Goal: Information Seeking & Learning: Check status

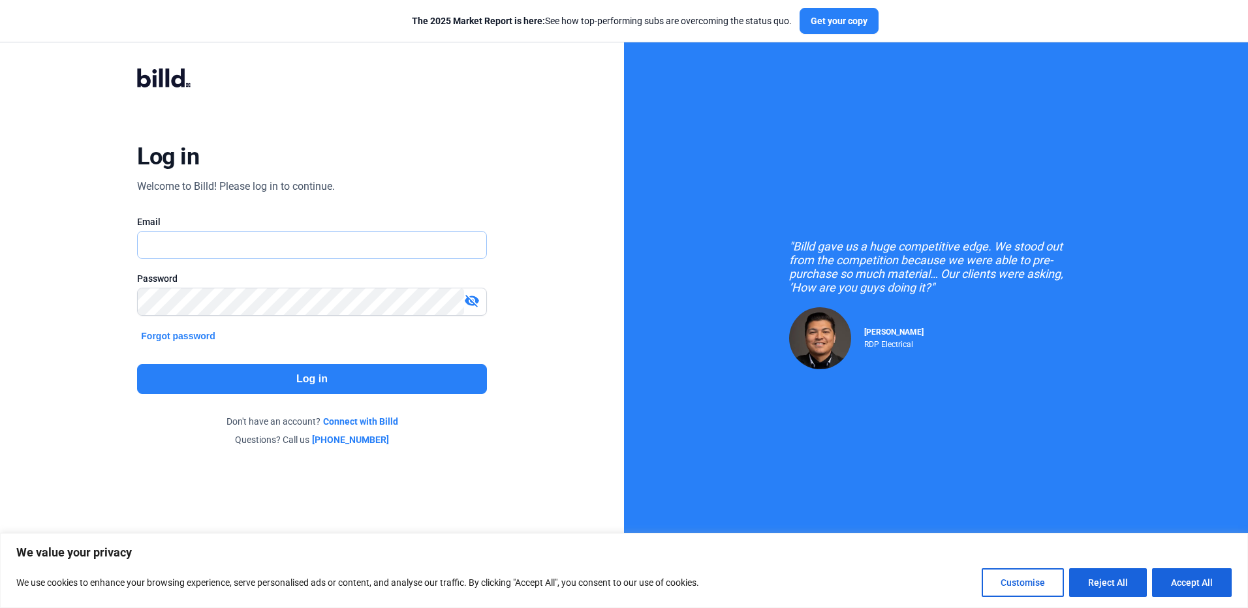
type input "[PERSON_NAME][EMAIL_ADDRESS][PERSON_NAME][DOMAIN_NAME]"
click at [266, 382] on button "Log in" at bounding box center [311, 379] width 349 height 30
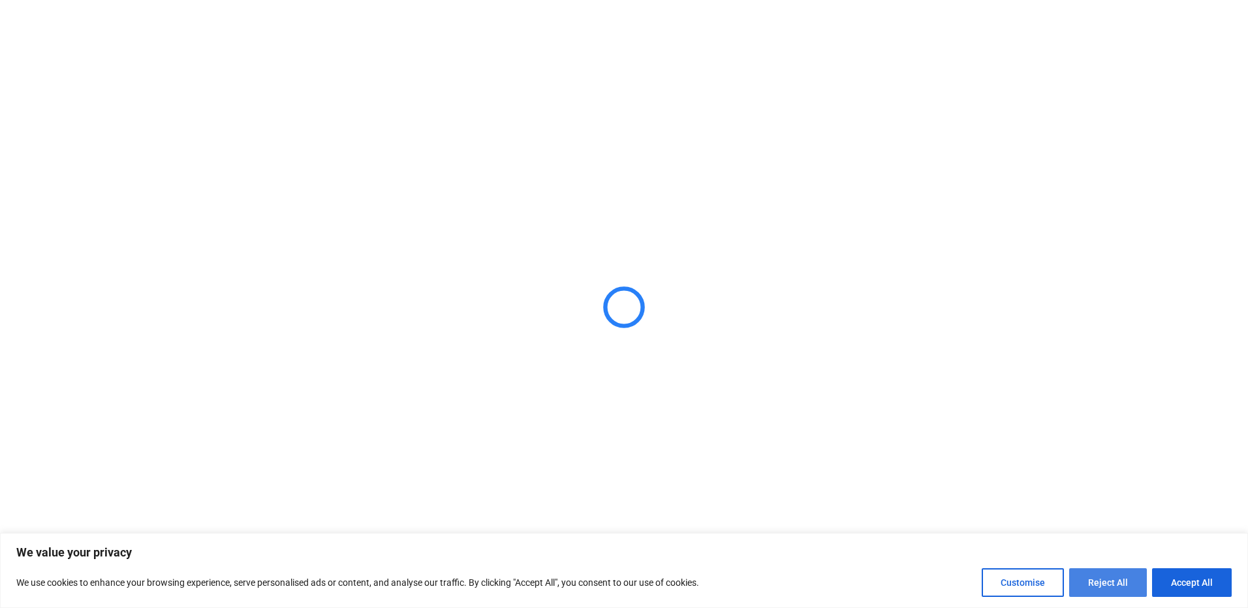
click at [1123, 585] on button "Reject All" at bounding box center [1108, 582] width 78 height 29
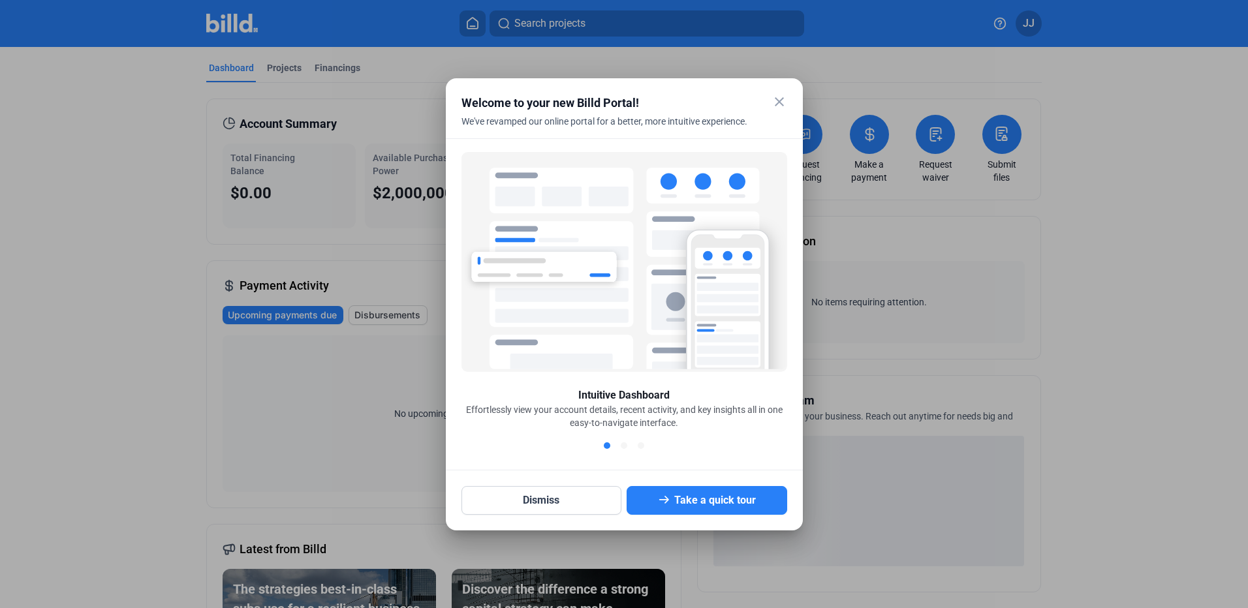
click at [776, 102] on mat-icon "close" at bounding box center [779, 102] width 16 height 16
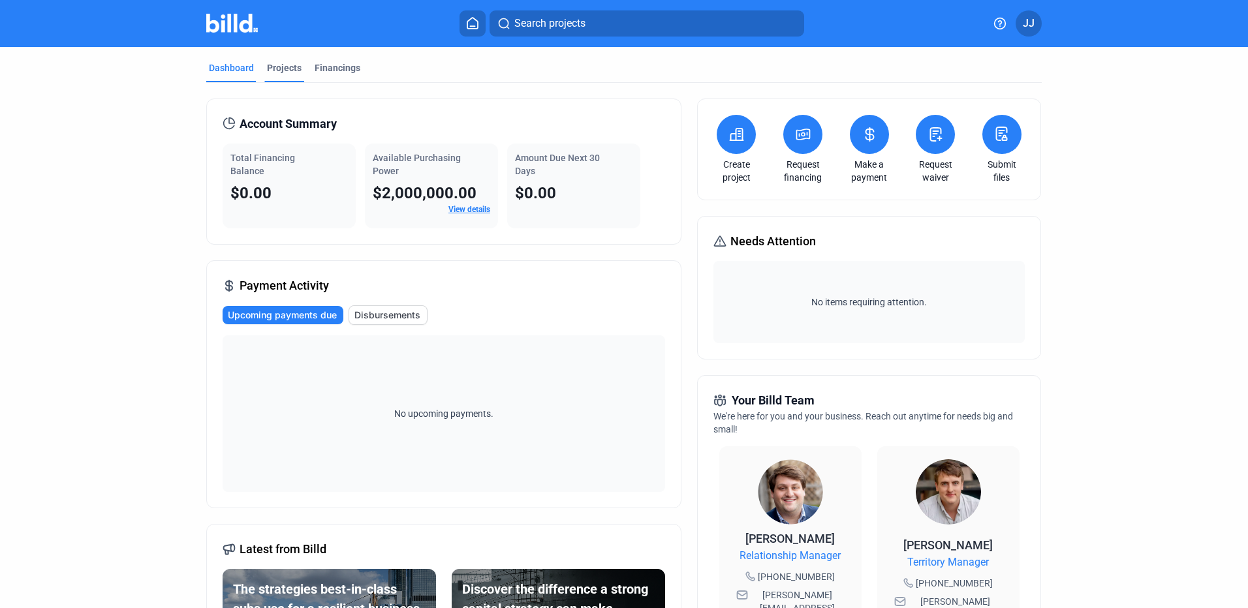
click at [279, 68] on div "Projects" at bounding box center [284, 67] width 35 height 13
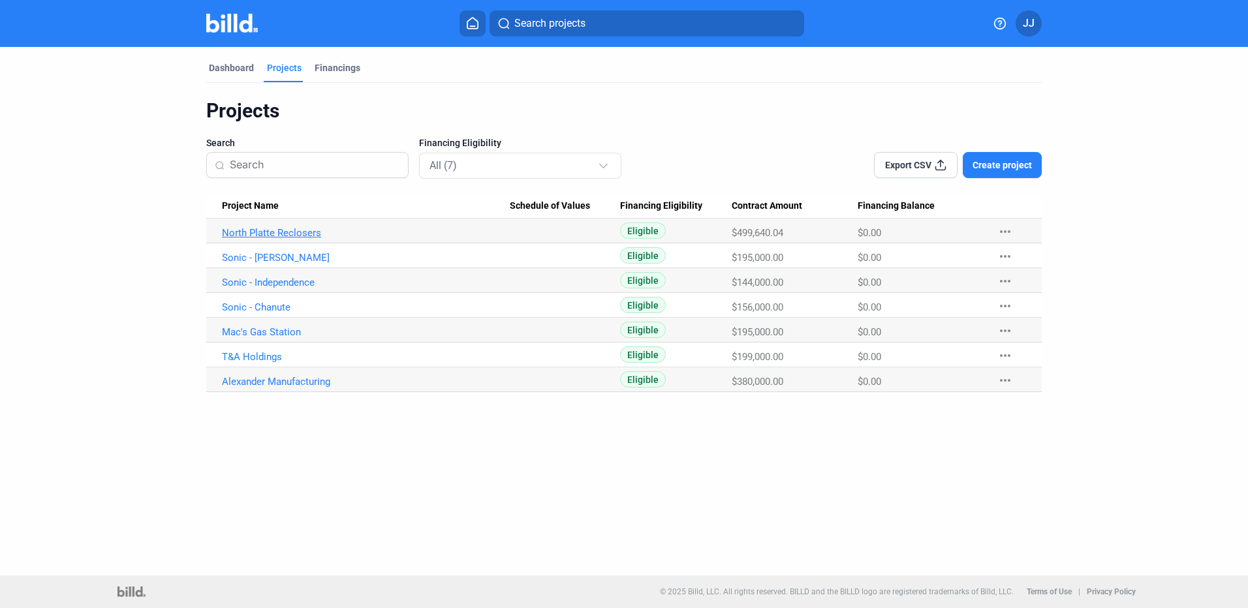
click at [285, 230] on link "North Platte Reclosers" at bounding box center [366, 233] width 288 height 12
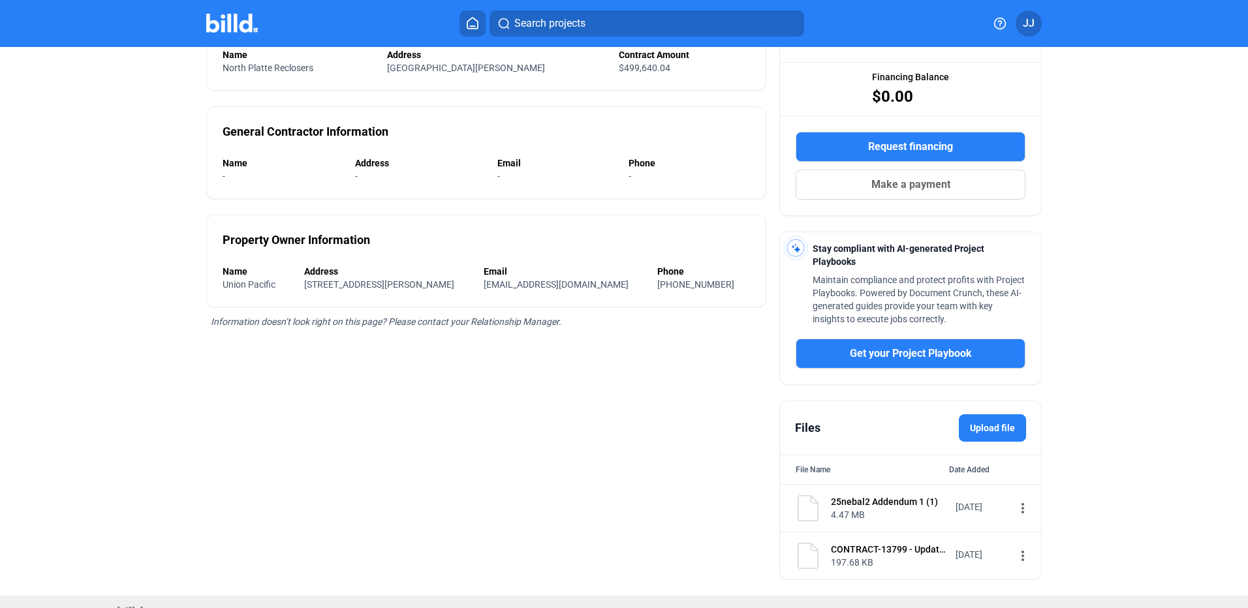
scroll to position [178, 0]
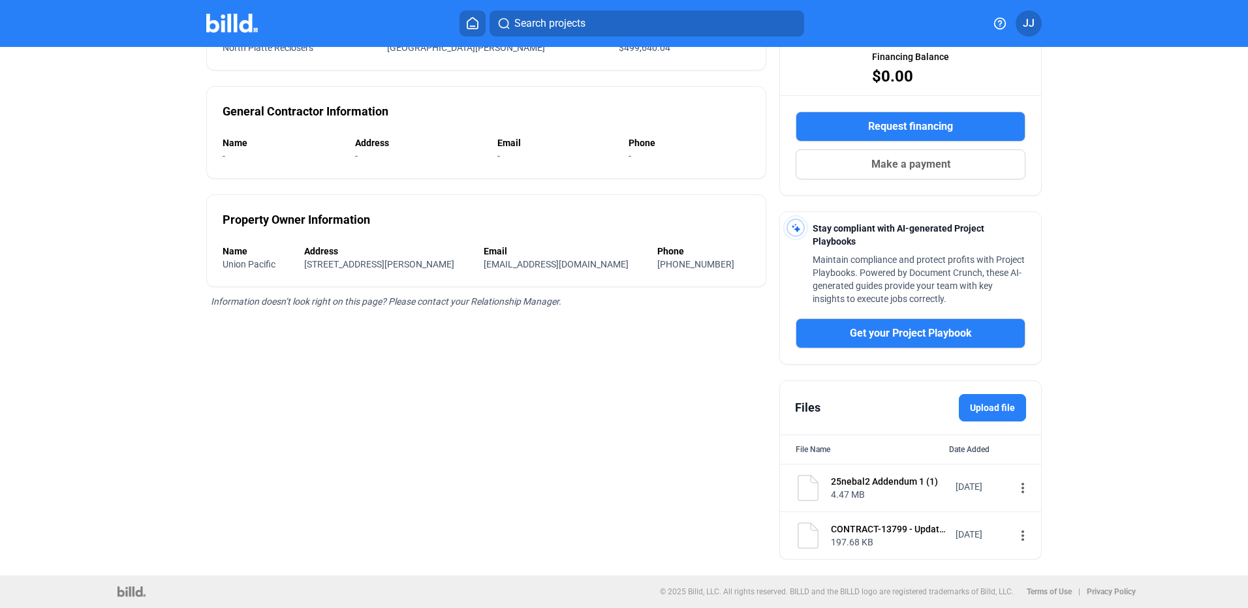
click at [878, 529] on div "CONTRACT-13799 - Updated" at bounding box center [889, 529] width 116 height 13
click at [1015, 536] on mat-icon "more_vert" at bounding box center [1023, 536] width 16 height 16
click at [1025, 554] on span "View" at bounding box center [1025, 559] width 19 height 10
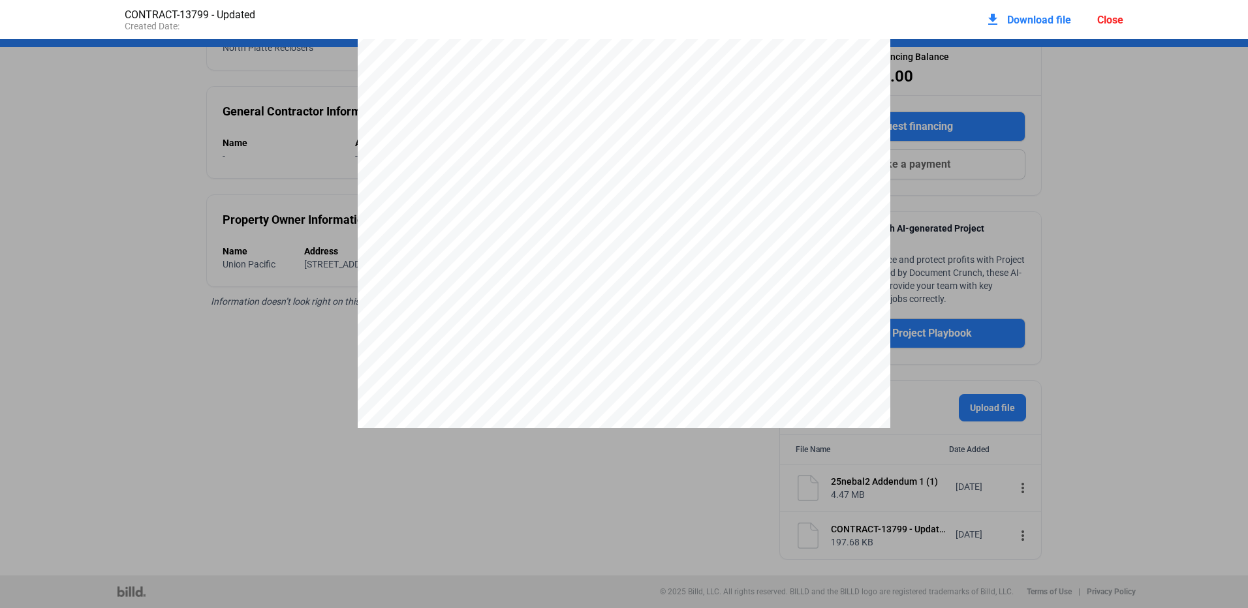
scroll to position [11717, 0]
click at [1113, 21] on div "Close" at bounding box center [1110, 20] width 26 height 12
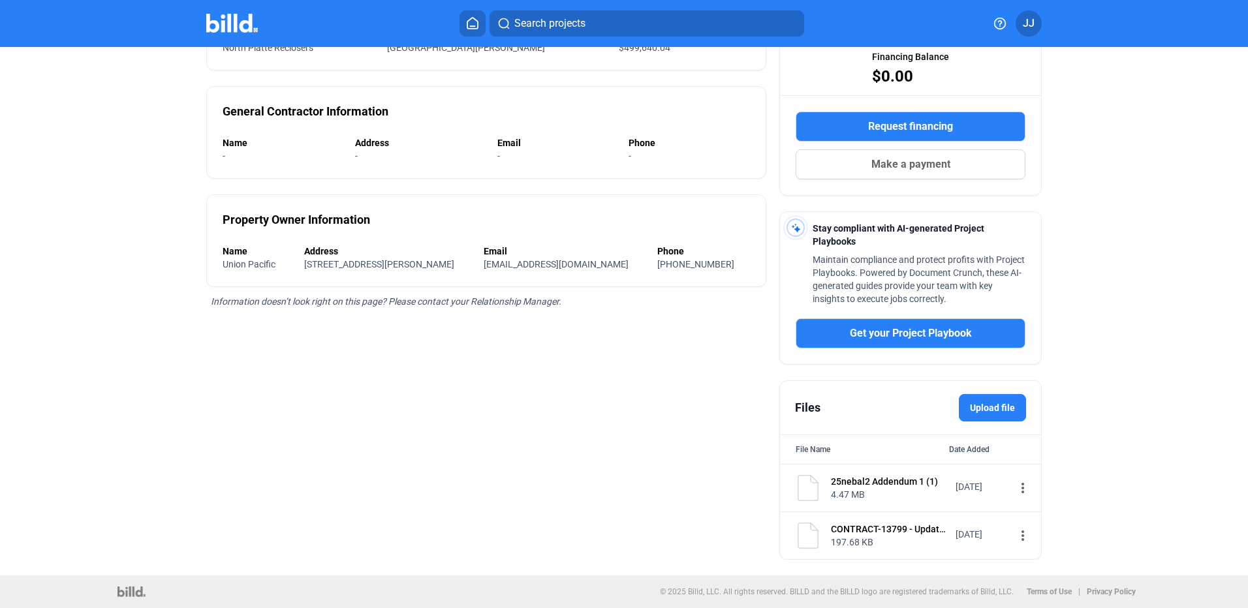
click at [1015, 489] on mat-icon "more_vert" at bounding box center [1023, 488] width 16 height 16
click at [1030, 504] on div "View" at bounding box center [1097, 510] width 162 height 31
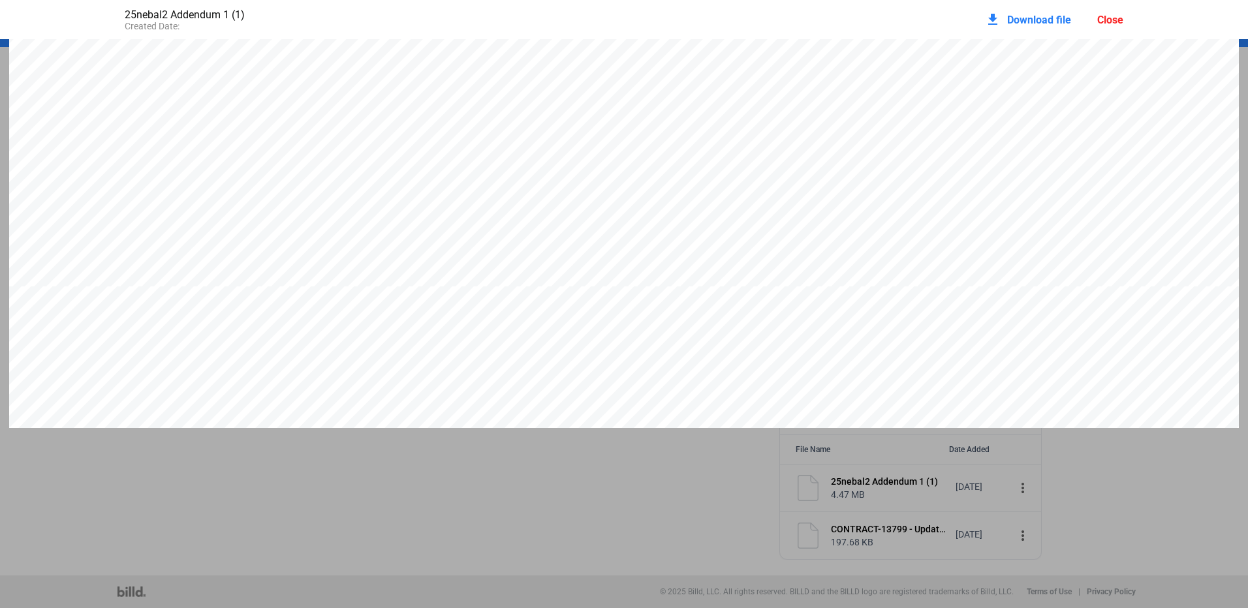
scroll to position [2815, 0]
click at [1118, 20] on div "Close" at bounding box center [1110, 20] width 26 height 12
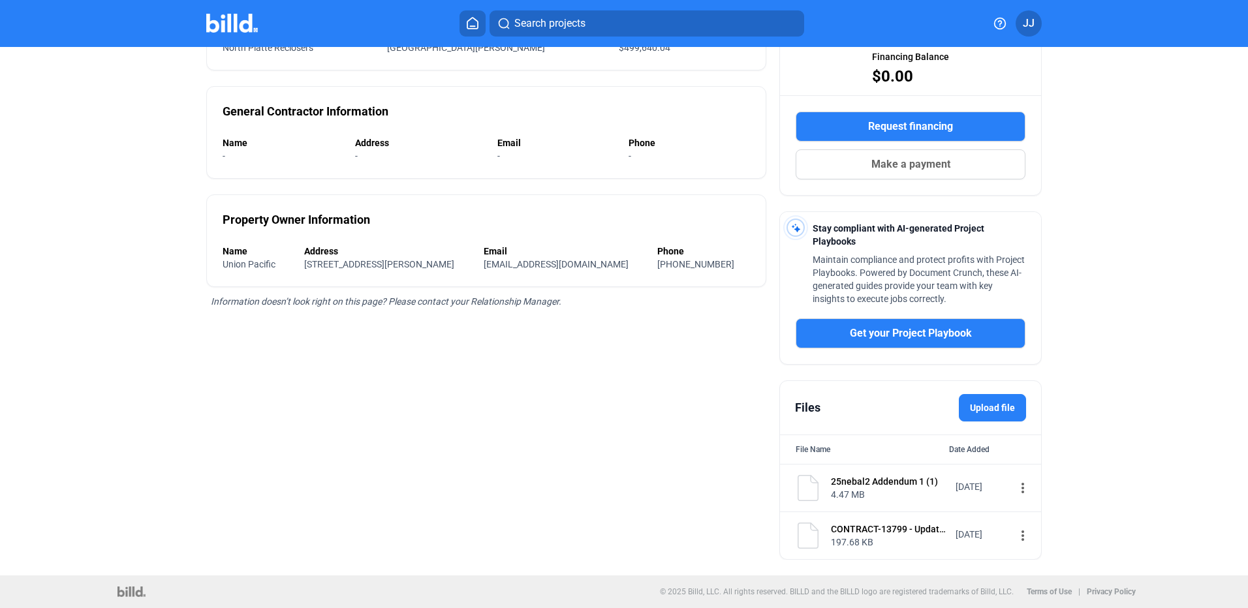
scroll to position [178, 0]
click at [1015, 493] on mat-icon "more_vert" at bounding box center [1023, 488] width 16 height 16
click at [1015, 512] on button "View" at bounding box center [1097, 510] width 183 height 31
click at [1015, 489] on mat-icon "more_vert" at bounding box center [1023, 488] width 16 height 16
click at [1020, 513] on span "View" at bounding box center [1025, 511] width 19 height 10
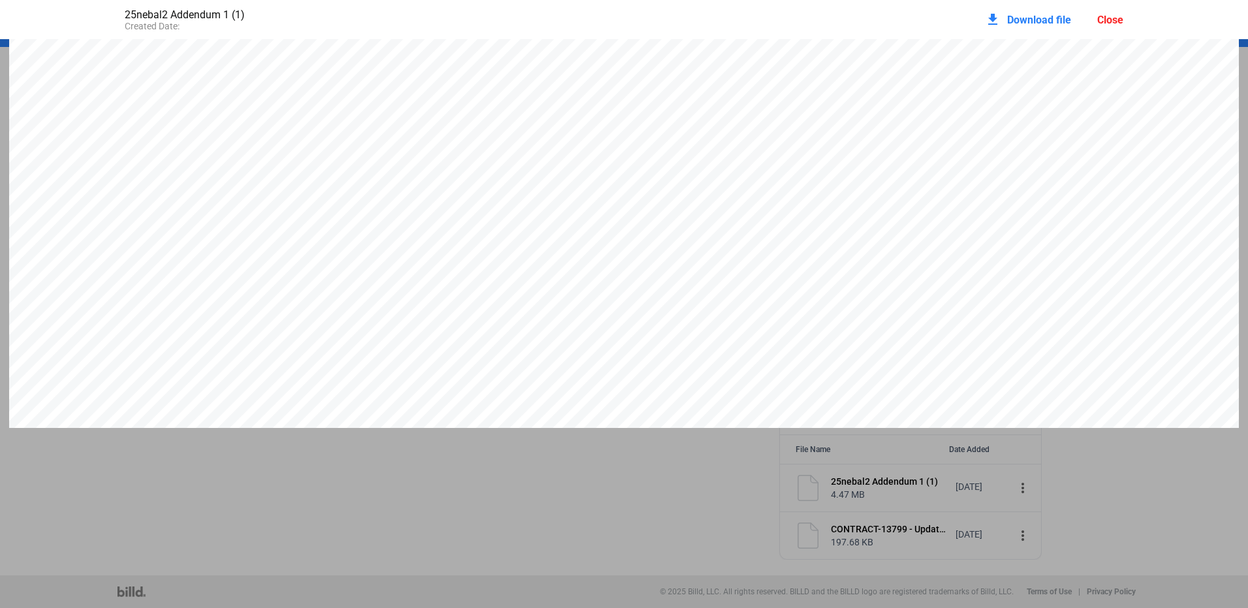
scroll to position [0, 0]
click at [1102, 20] on div "Close" at bounding box center [1110, 20] width 26 height 12
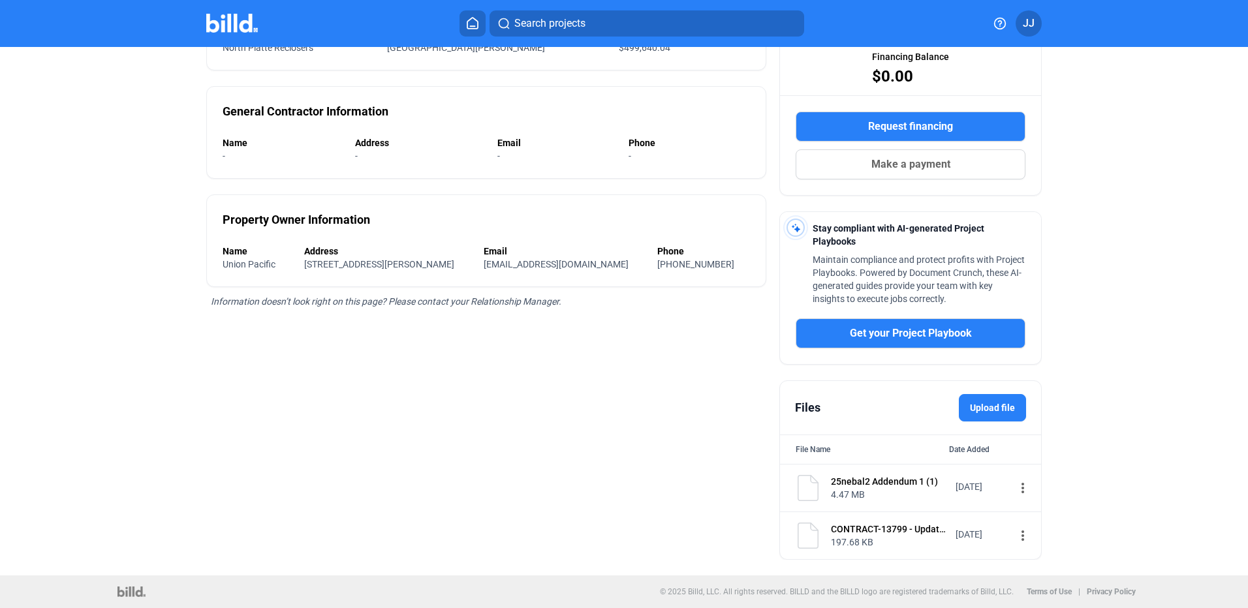
click at [1015, 537] on mat-icon "more_vert" at bounding box center [1023, 536] width 16 height 16
click at [1031, 555] on span "View" at bounding box center [1025, 559] width 19 height 10
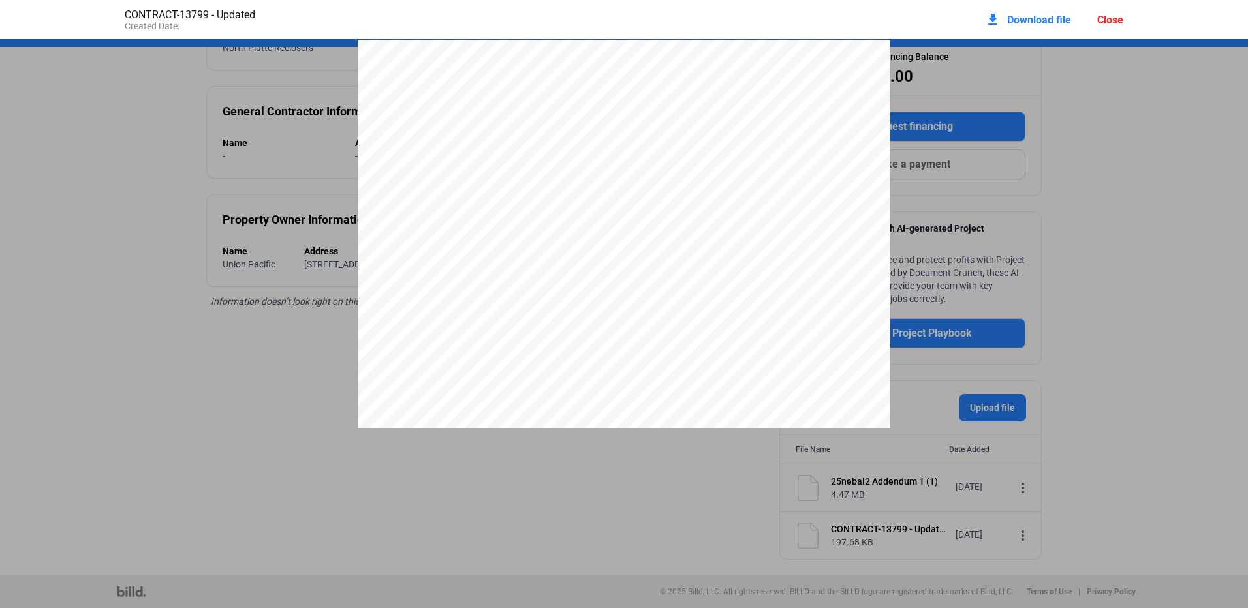
click at [1115, 15] on div "Close" at bounding box center [1110, 20] width 26 height 12
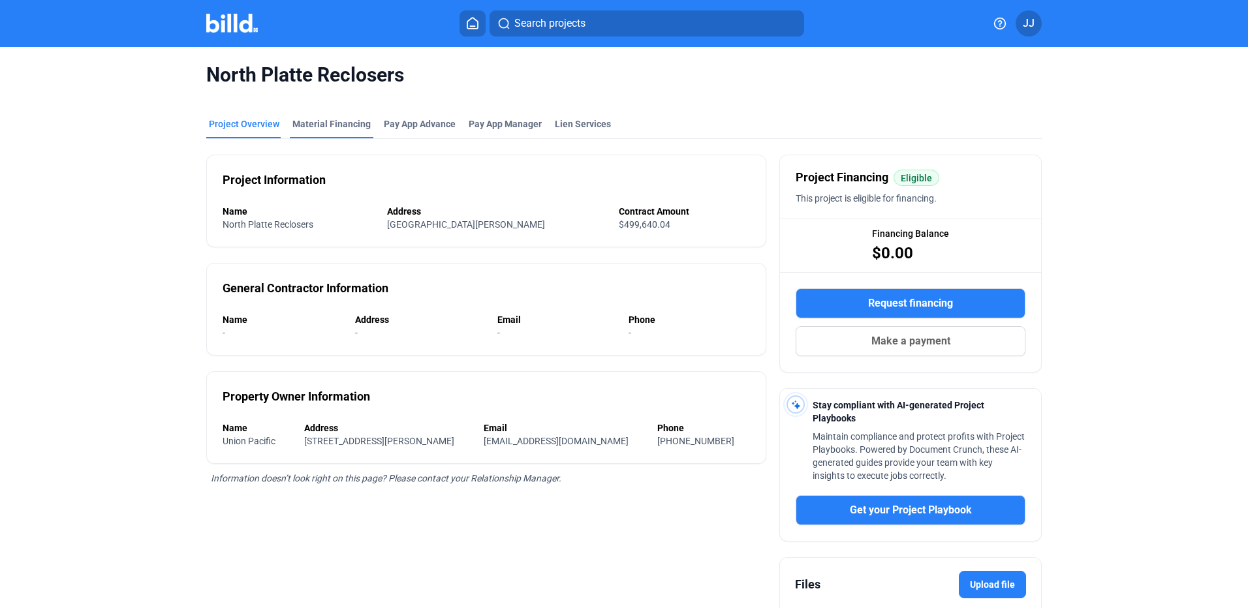
click at [320, 127] on div "Material Financing" at bounding box center [331, 123] width 78 height 13
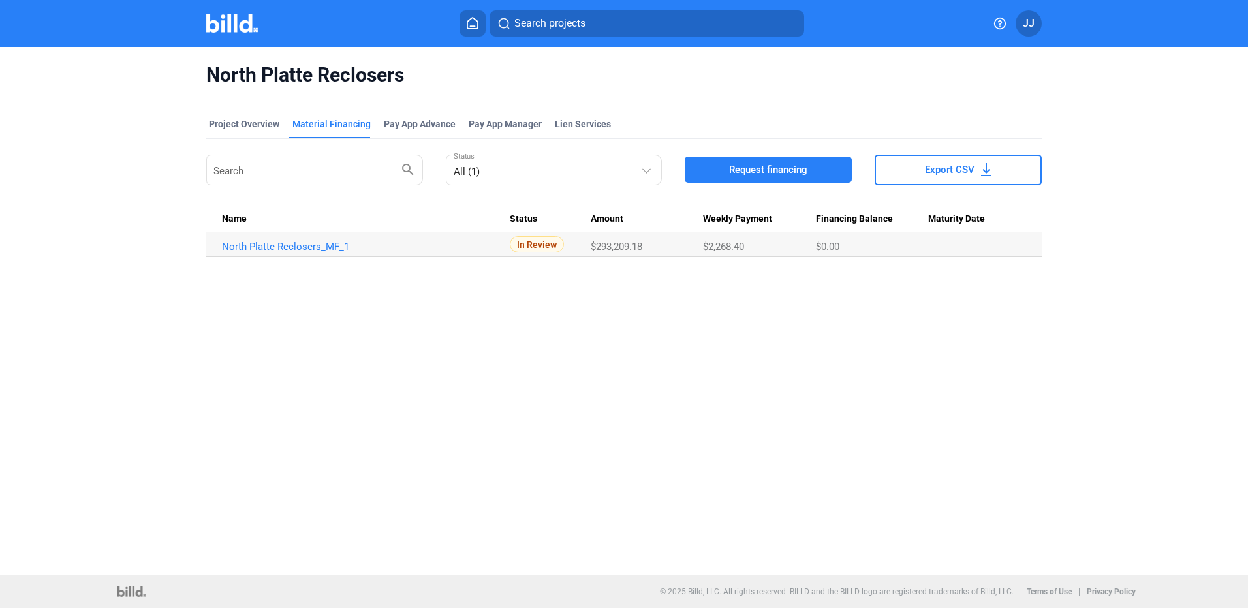
click at [277, 245] on link "North Platte Reclosers_MF_1" at bounding box center [366, 247] width 288 height 12
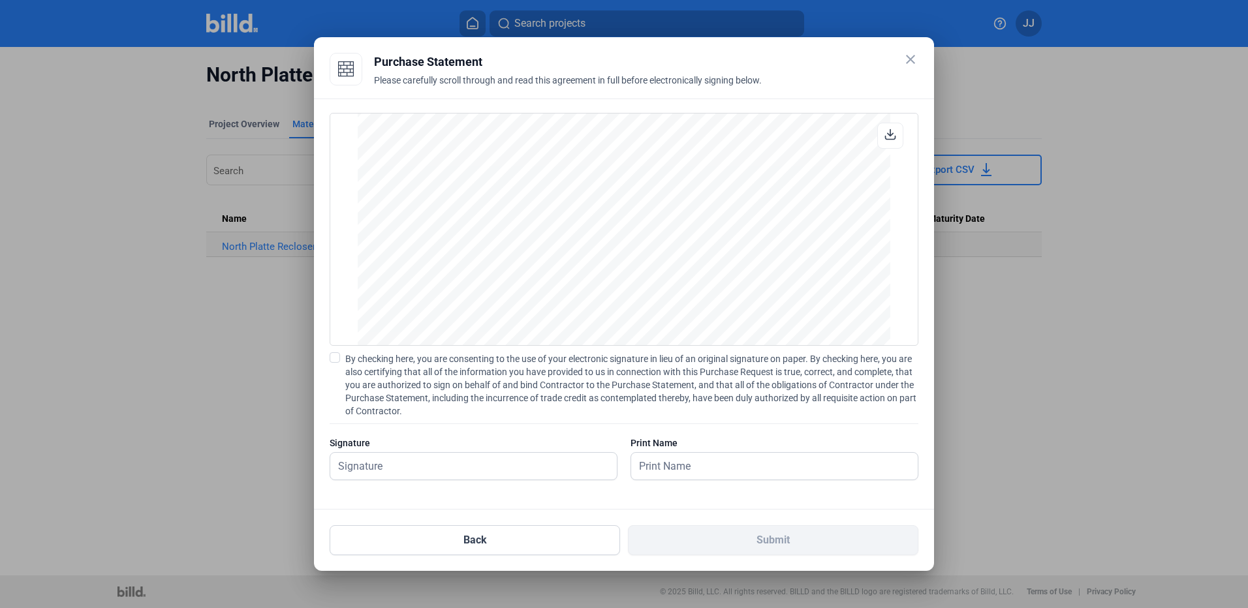
scroll to position [15337, 0]
click at [912, 63] on mat-icon "close" at bounding box center [911, 60] width 16 height 16
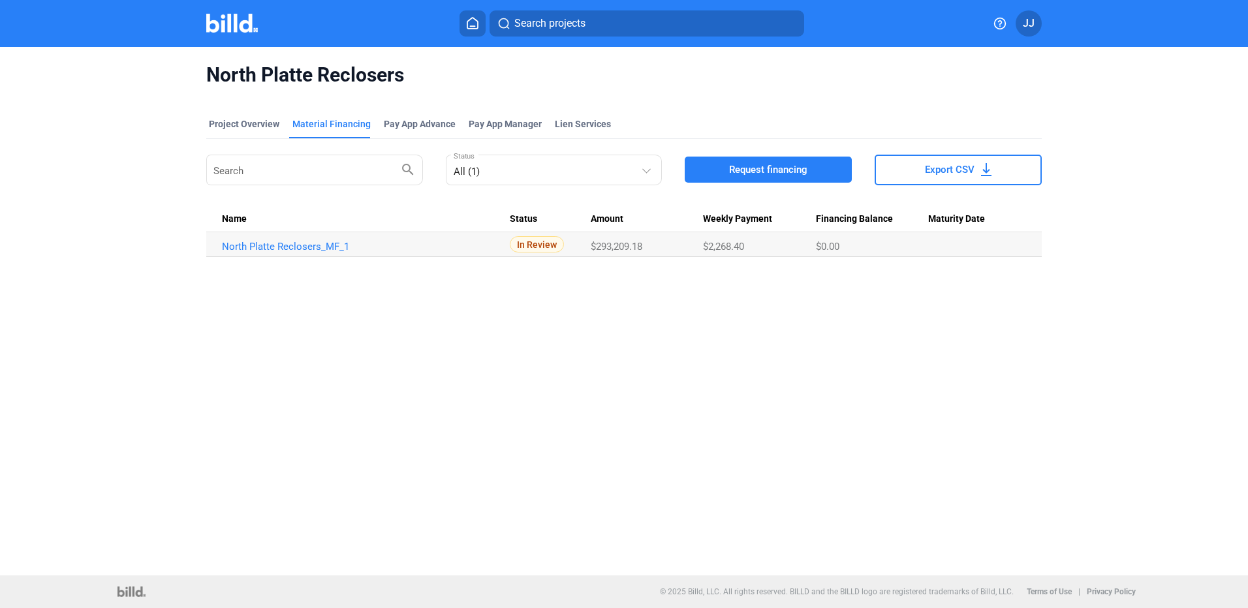
click at [238, 34] on div "Search projects JJ" at bounding box center [624, 23] width 1017 height 26
click at [234, 24] on img at bounding box center [232, 23] width 52 height 19
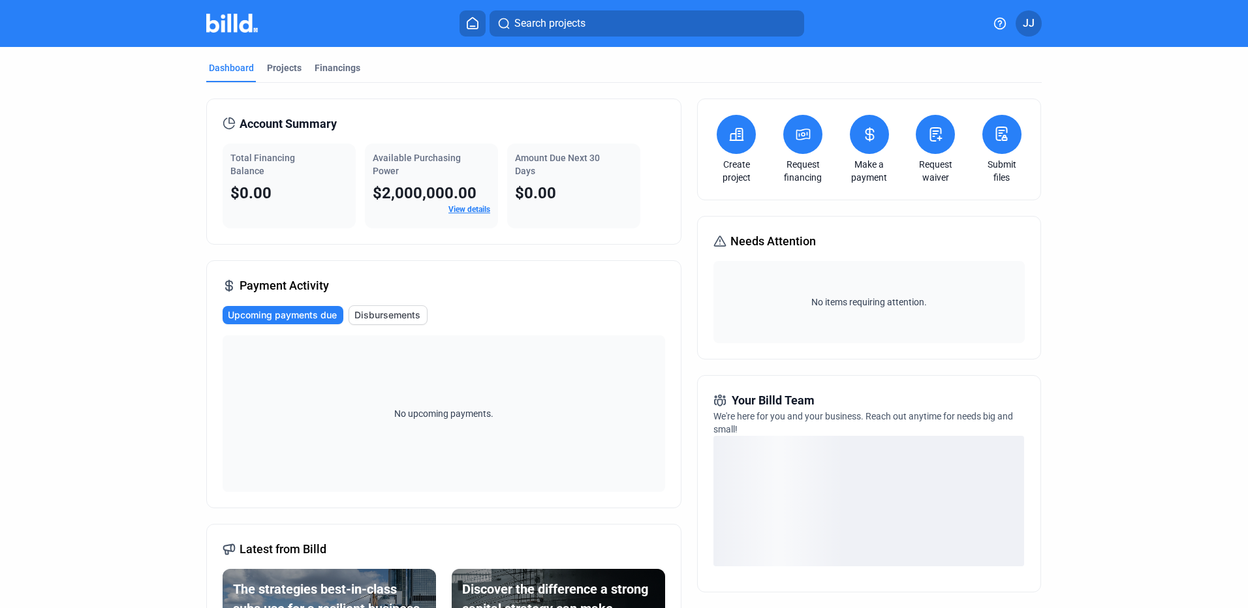
click at [451, 209] on link "View details" at bounding box center [469, 209] width 42 height 9
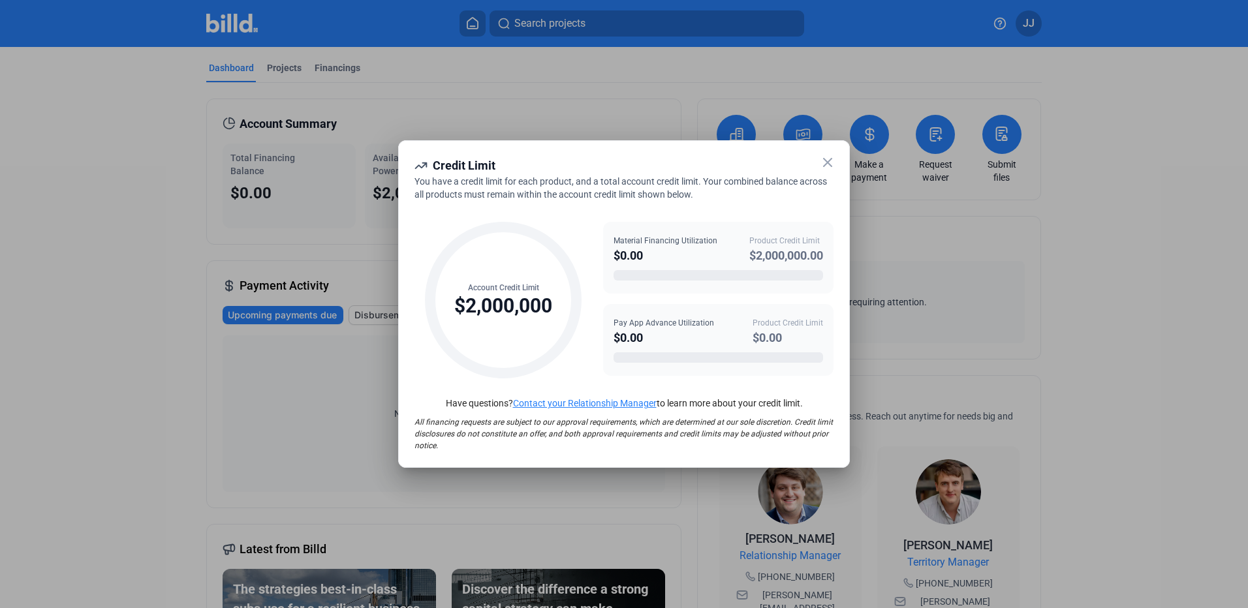
click at [828, 164] on icon at bounding box center [828, 163] width 16 height 16
